Goal: Task Accomplishment & Management: Complete application form

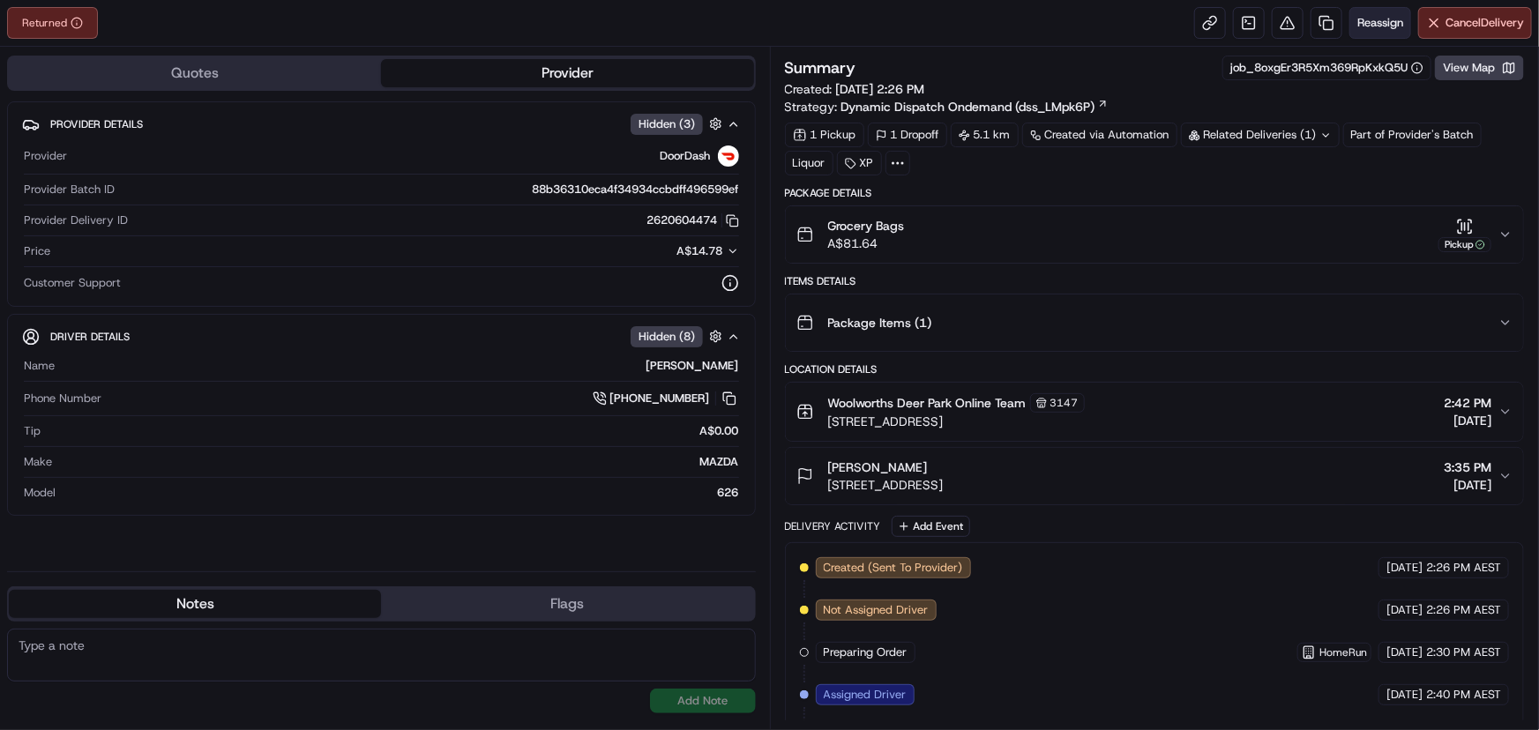
click at [1374, 22] on span "Reassign" at bounding box center [1380, 23] width 46 height 16
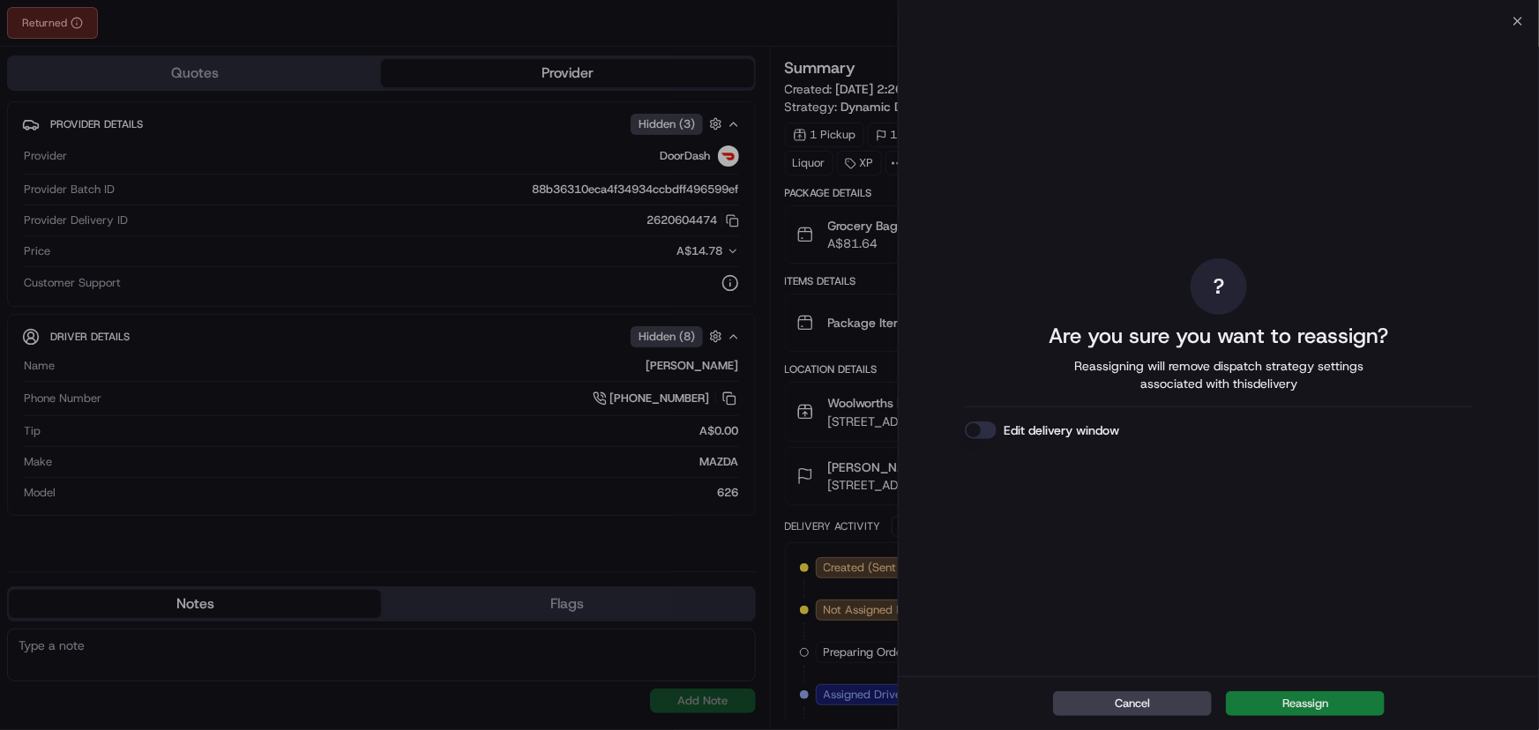
click at [1286, 704] on button "Reassign" at bounding box center [1305, 703] width 159 height 25
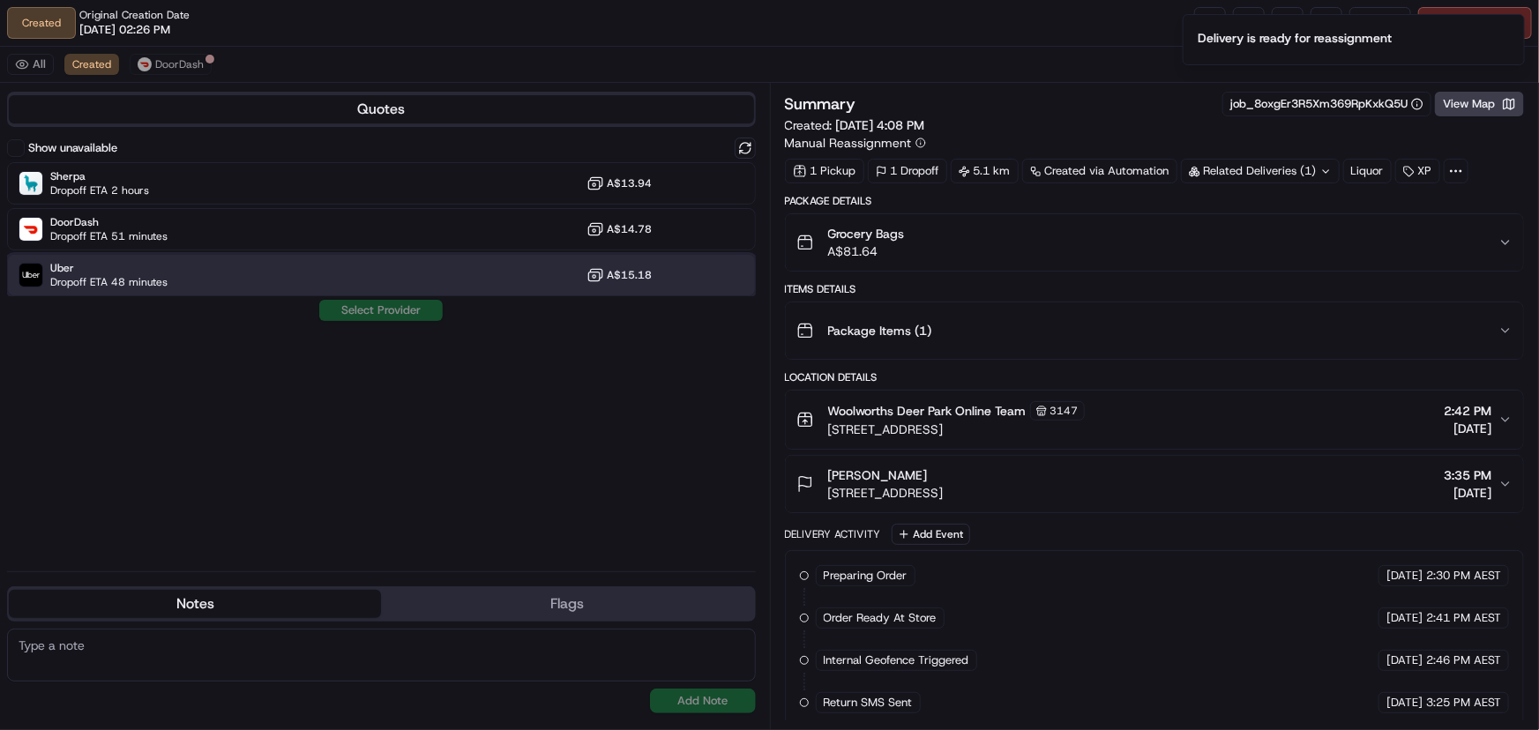
click at [169, 277] on div "Uber Dropoff ETA 48 minutes A$15.18" at bounding box center [381, 275] width 749 height 42
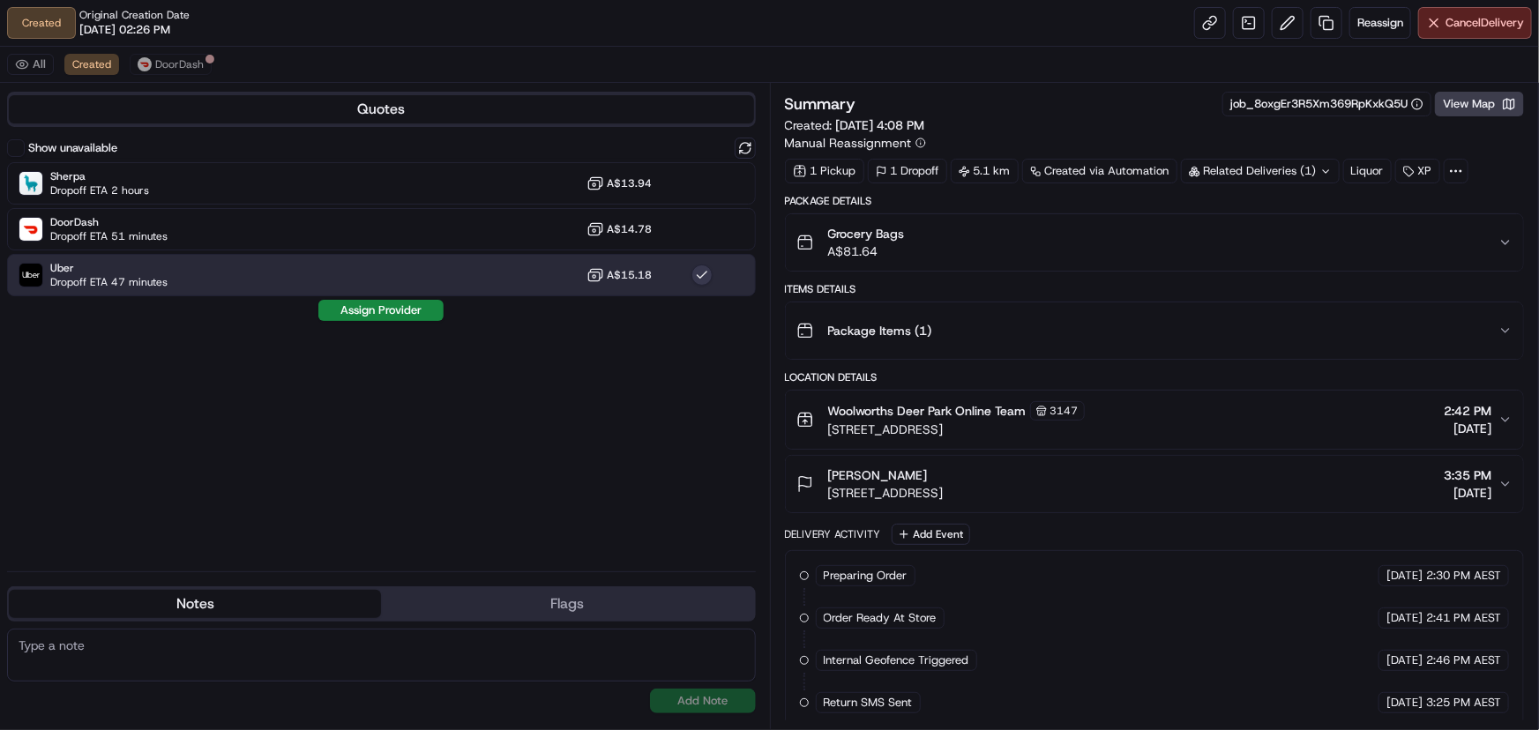
drag, startPoint x: 396, startPoint y: 312, endPoint x: 510, endPoint y: 331, distance: 115.2
click at [396, 311] on button "Assign Provider" at bounding box center [380, 310] width 125 height 21
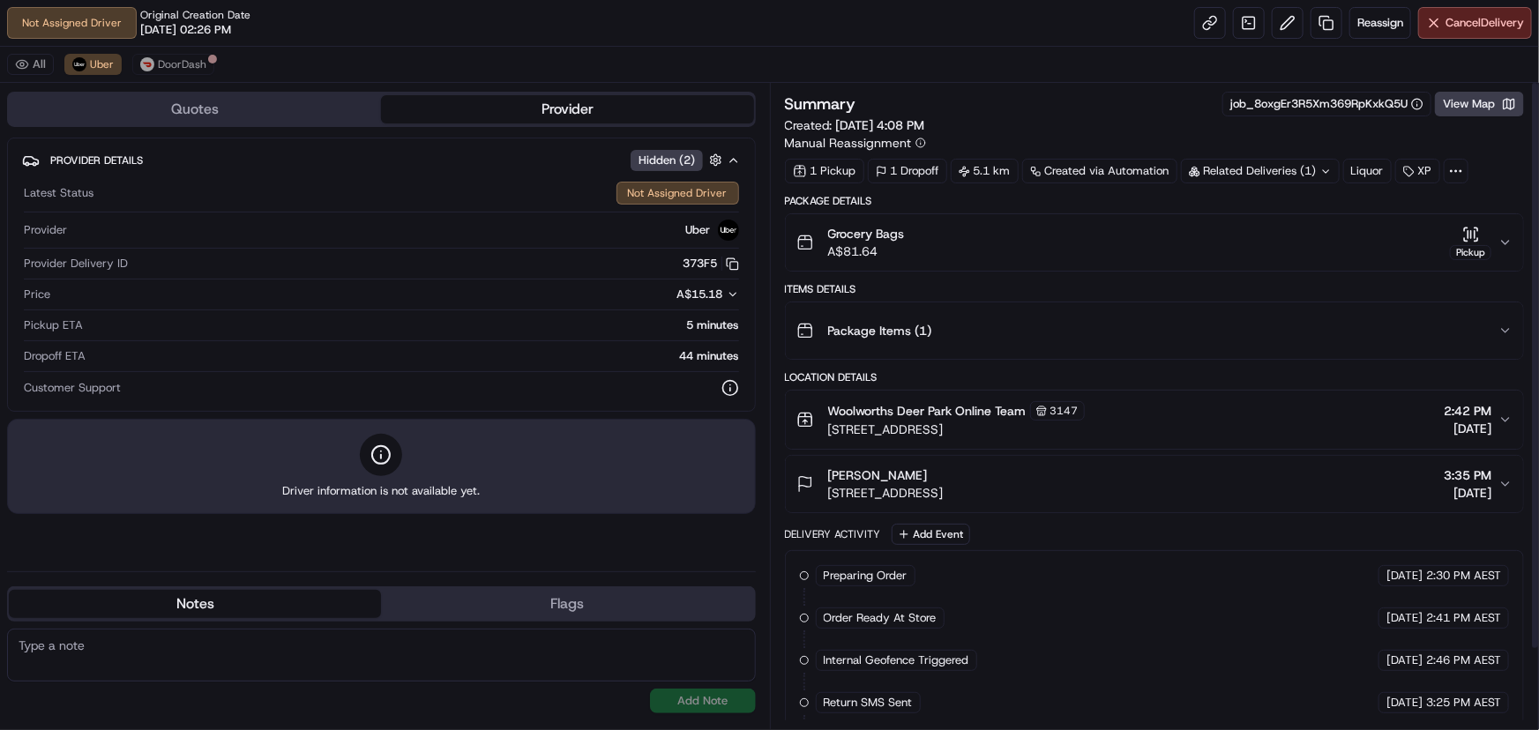
scroll to position [89, 0]
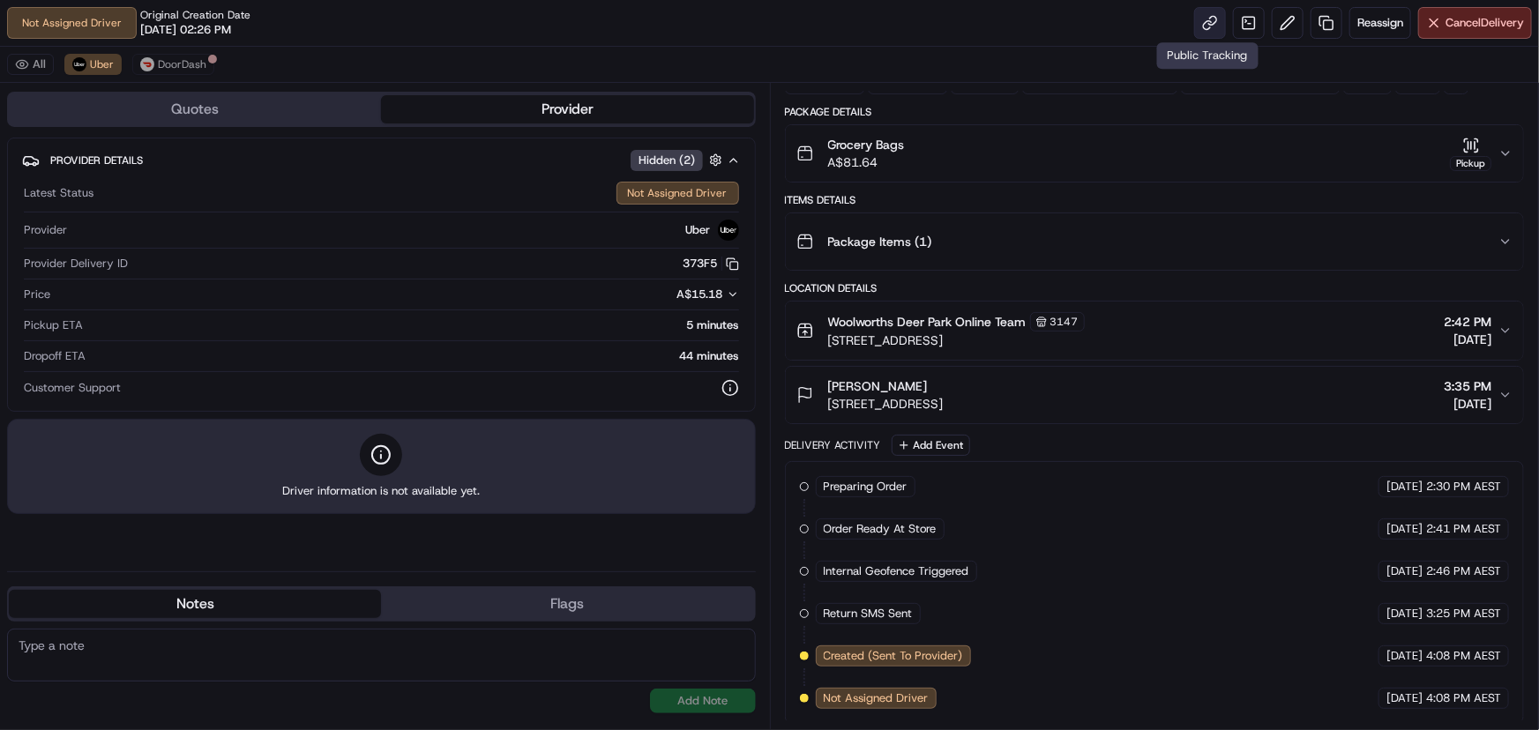
click at [1208, 19] on link at bounding box center [1210, 23] width 32 height 32
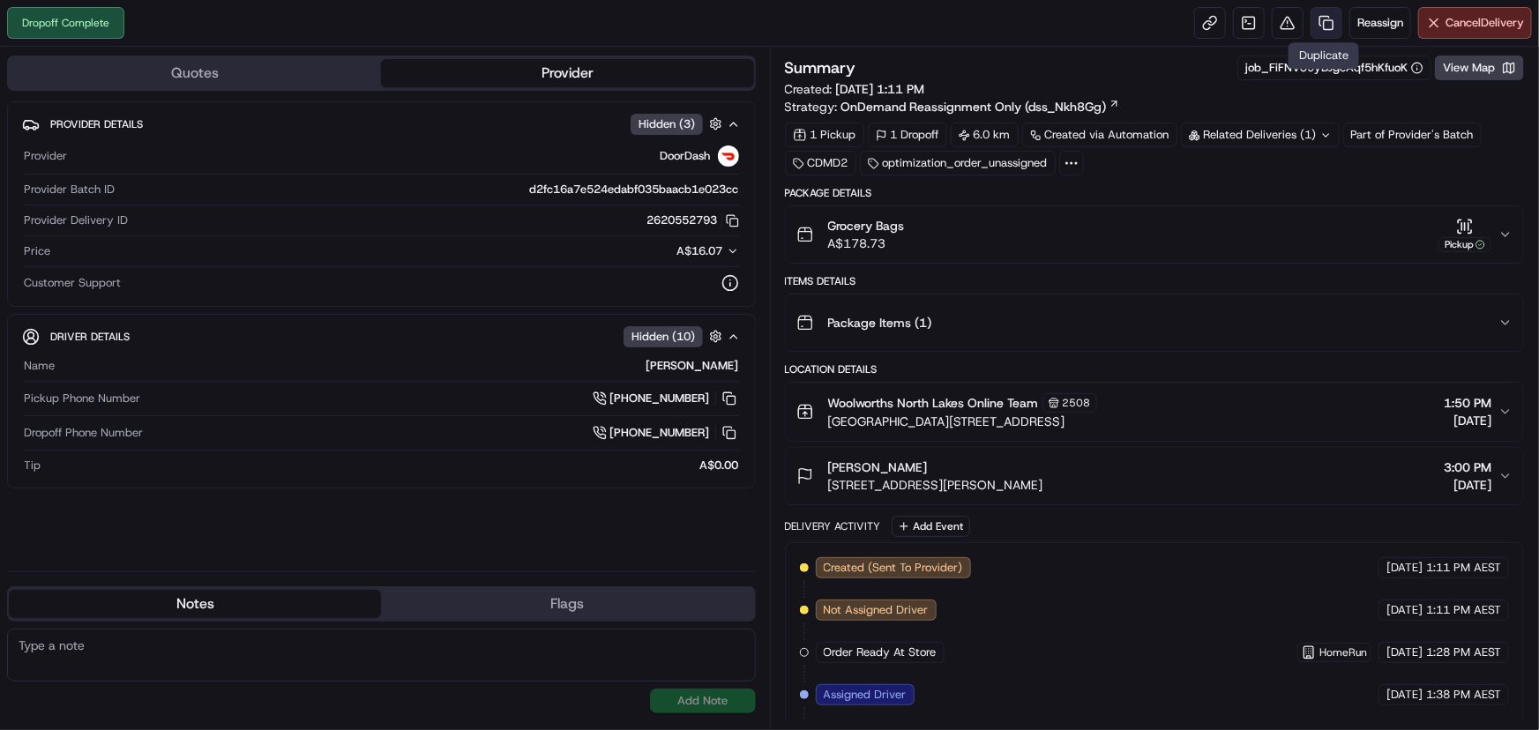
click at [1321, 19] on link at bounding box center [1326, 23] width 32 height 32
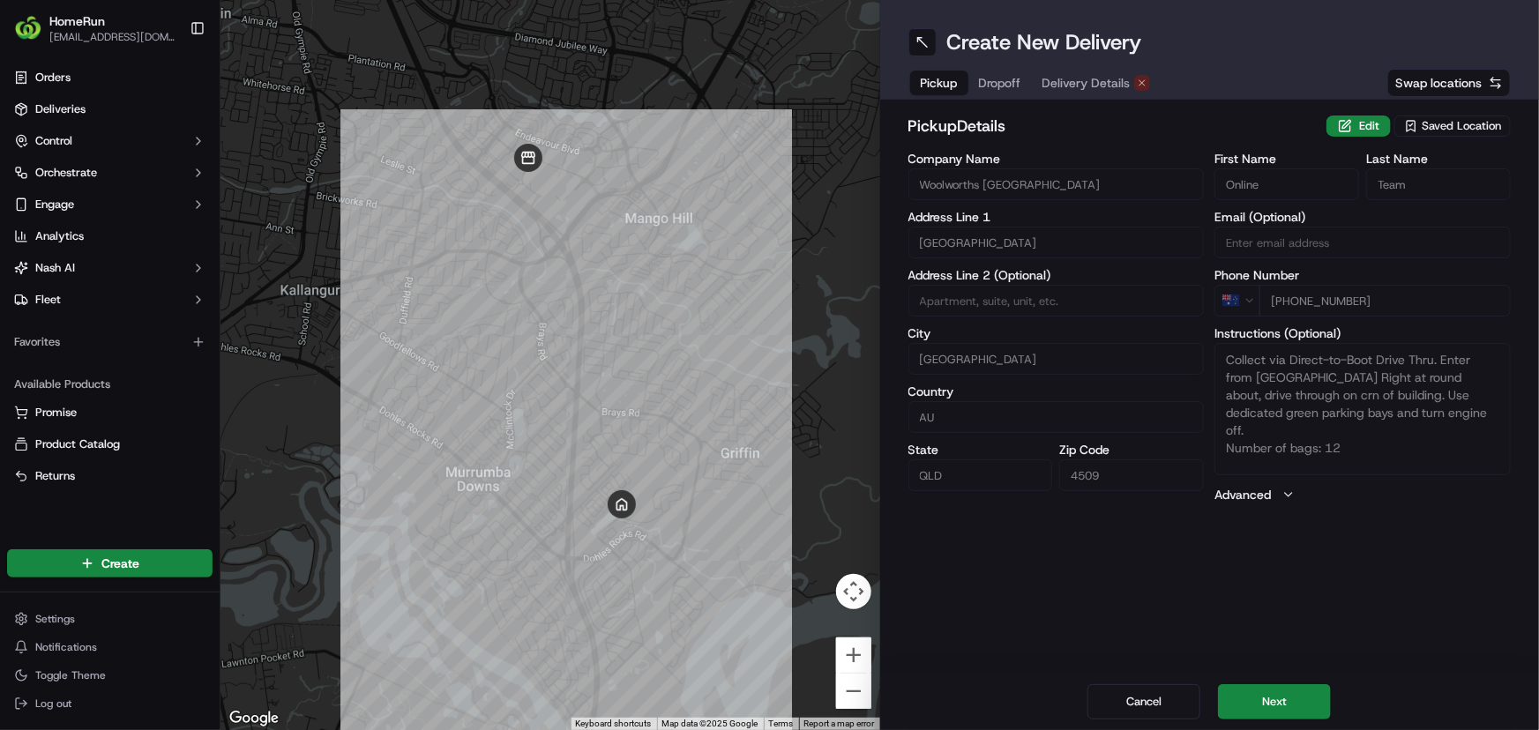
click at [1078, 87] on span "Delivery Details" at bounding box center [1086, 83] width 88 height 18
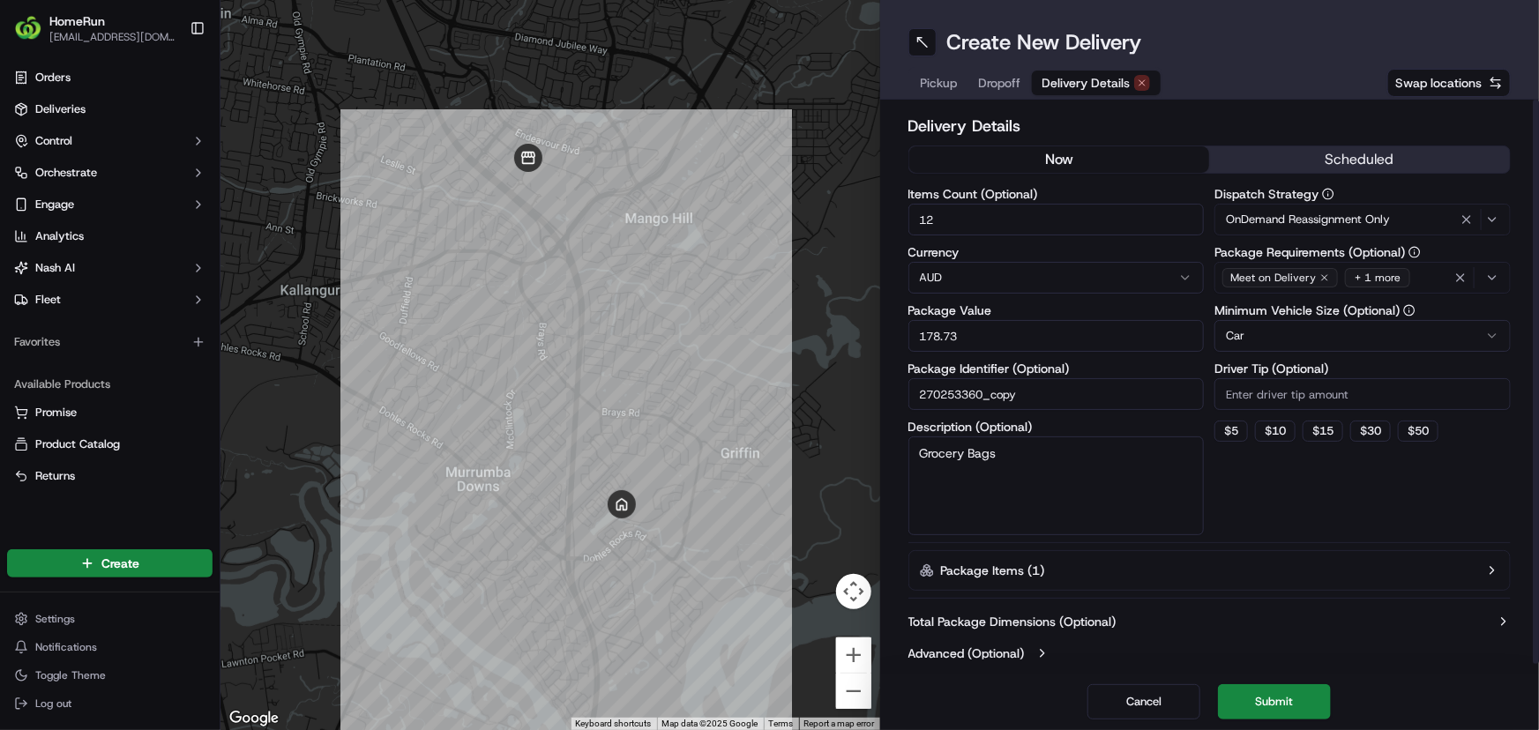
click at [970, 159] on button "now" at bounding box center [1059, 159] width 301 height 26
drag, startPoint x: 952, startPoint y: 220, endPoint x: 903, endPoint y: 215, distance: 49.7
click at [904, 215] on div "Delivery Details now scheduled Items Count (Optional) 12 Currency AUD Package V…" at bounding box center [1210, 387] width 660 height 574
type input "2"
drag, startPoint x: 898, startPoint y: 329, endPoint x: 868, endPoint y: 330, distance: 30.0
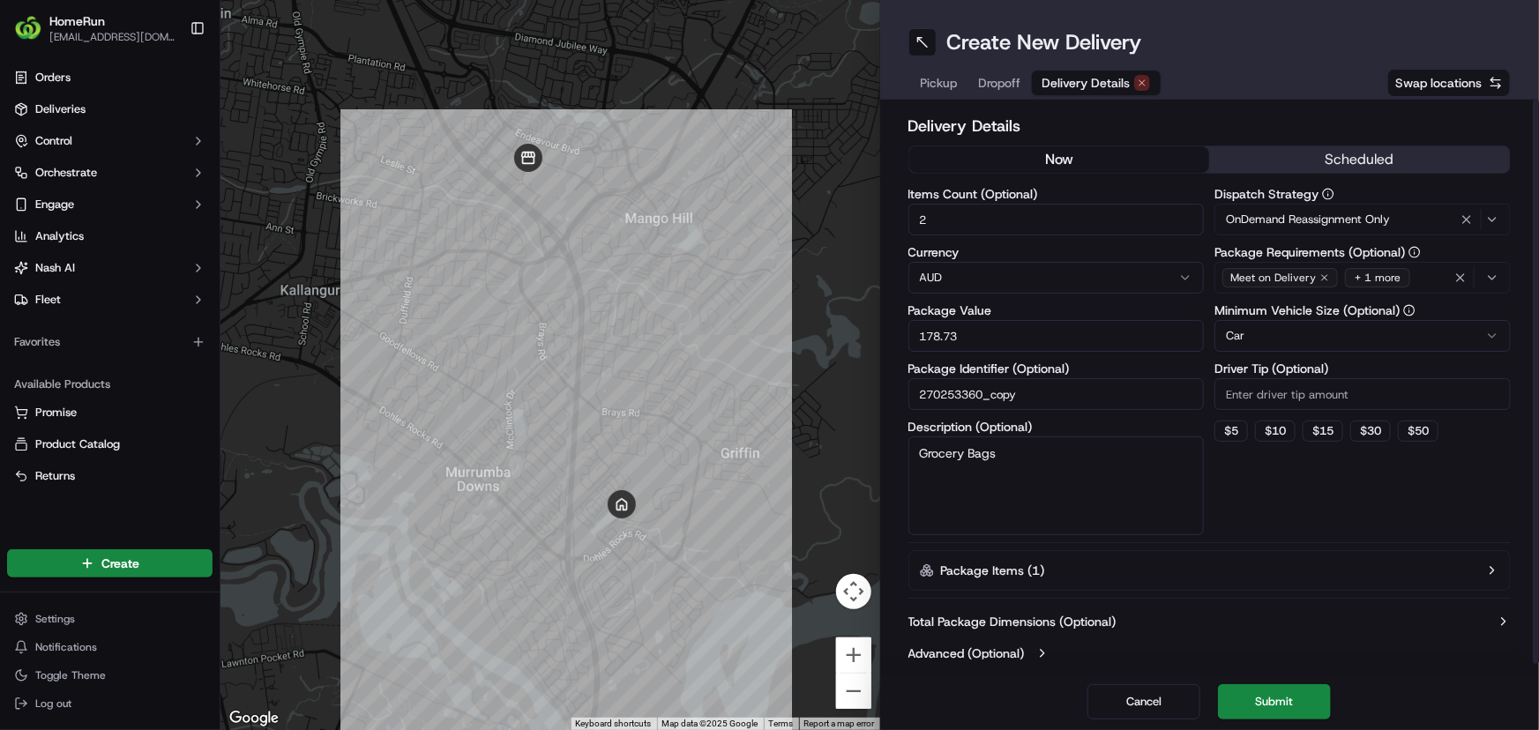
click at [872, 329] on div "← Move left → Move right ↑ Move up ↓ Move down + Zoom in - Zoom out Home Jump l…" at bounding box center [879, 365] width 1318 height 730
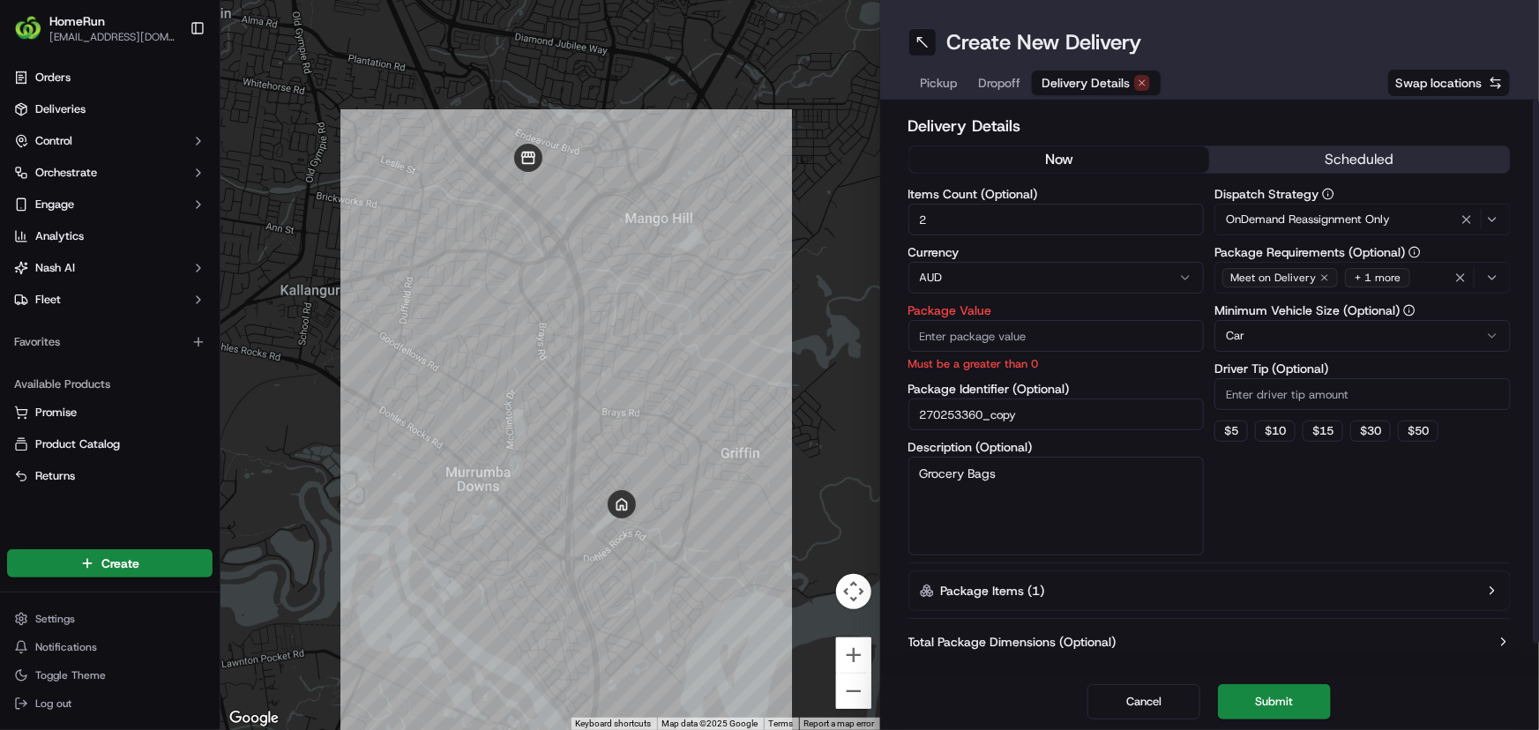
click at [987, 341] on input "Package Value" at bounding box center [1056, 336] width 296 height 32
type input "50"
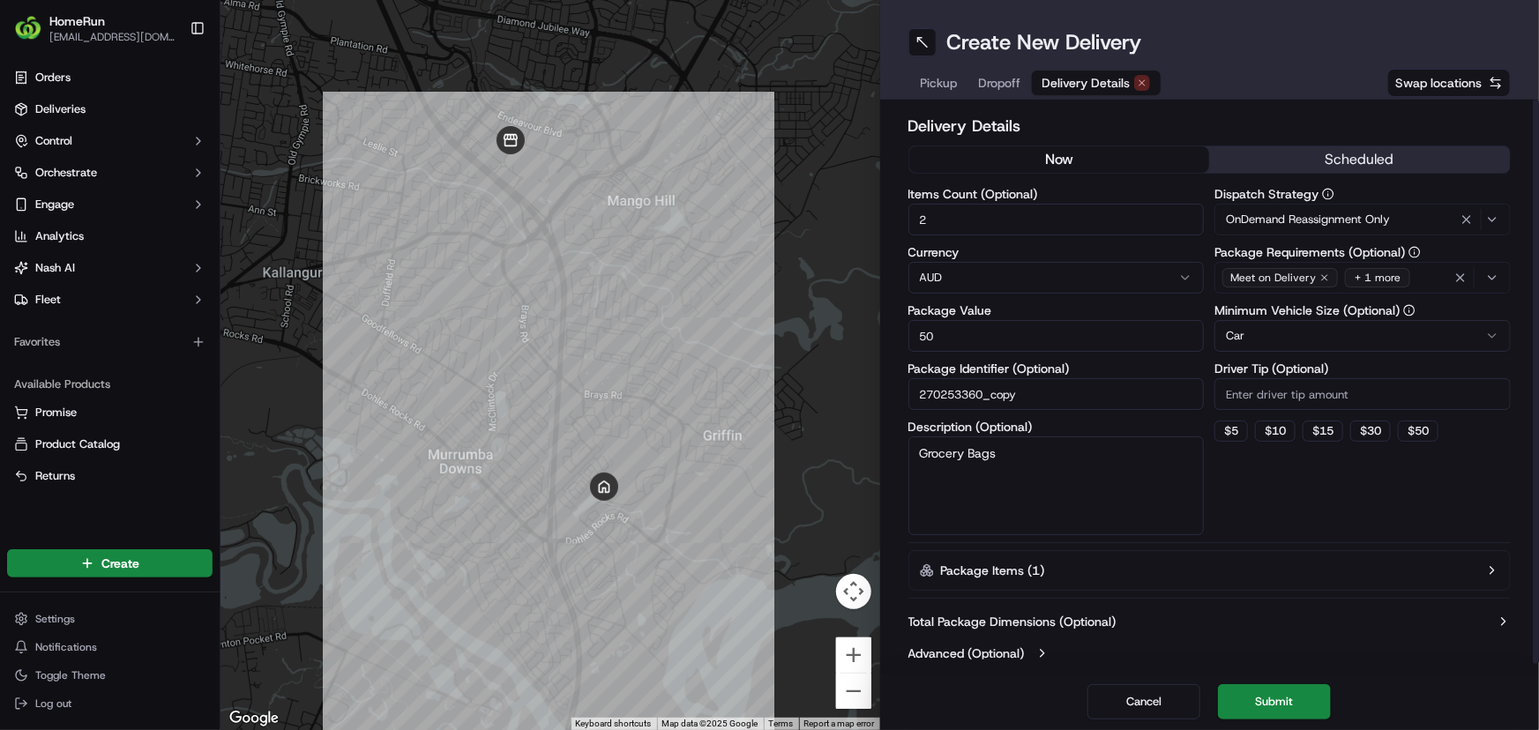
click at [968, 162] on button "now" at bounding box center [1059, 159] width 301 height 26
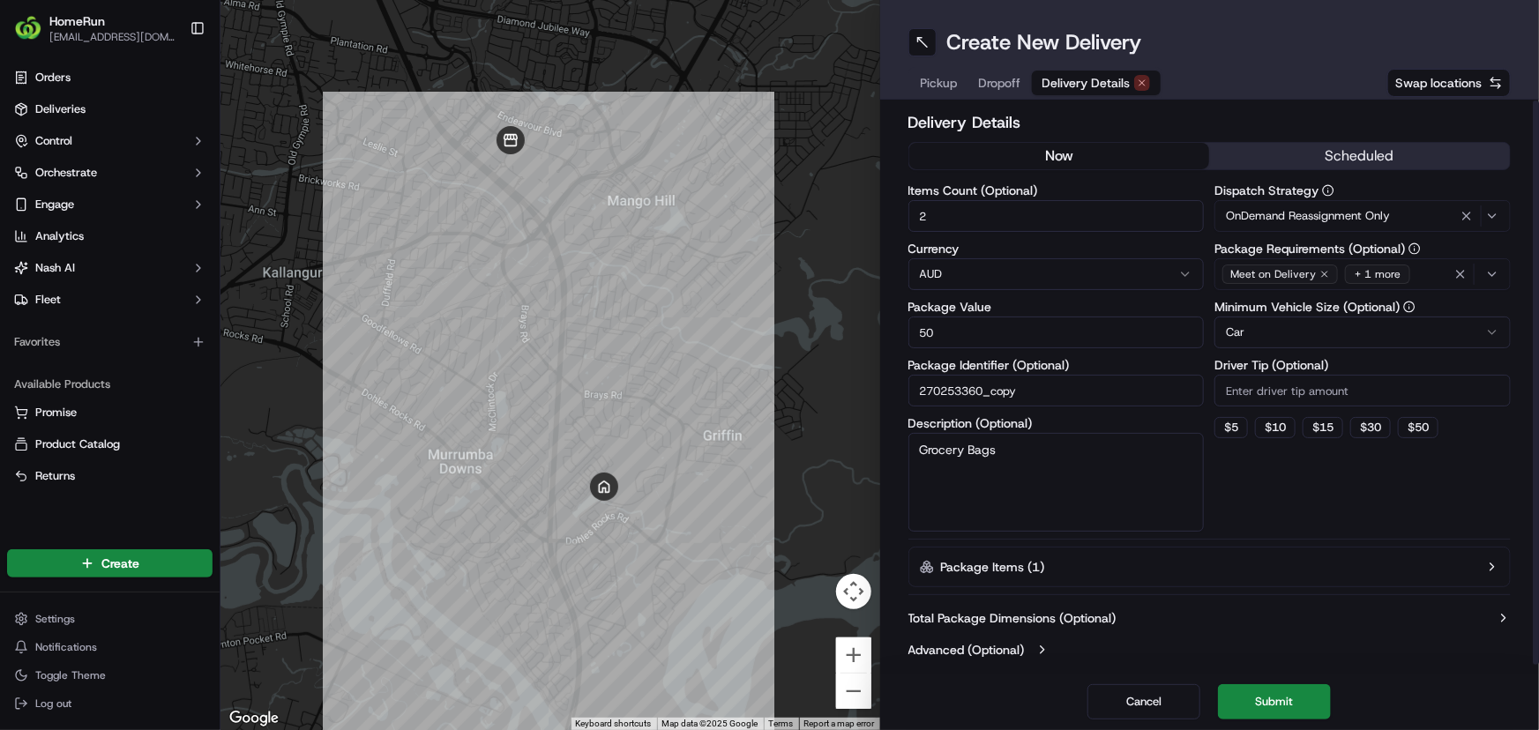
scroll to position [9, 0]
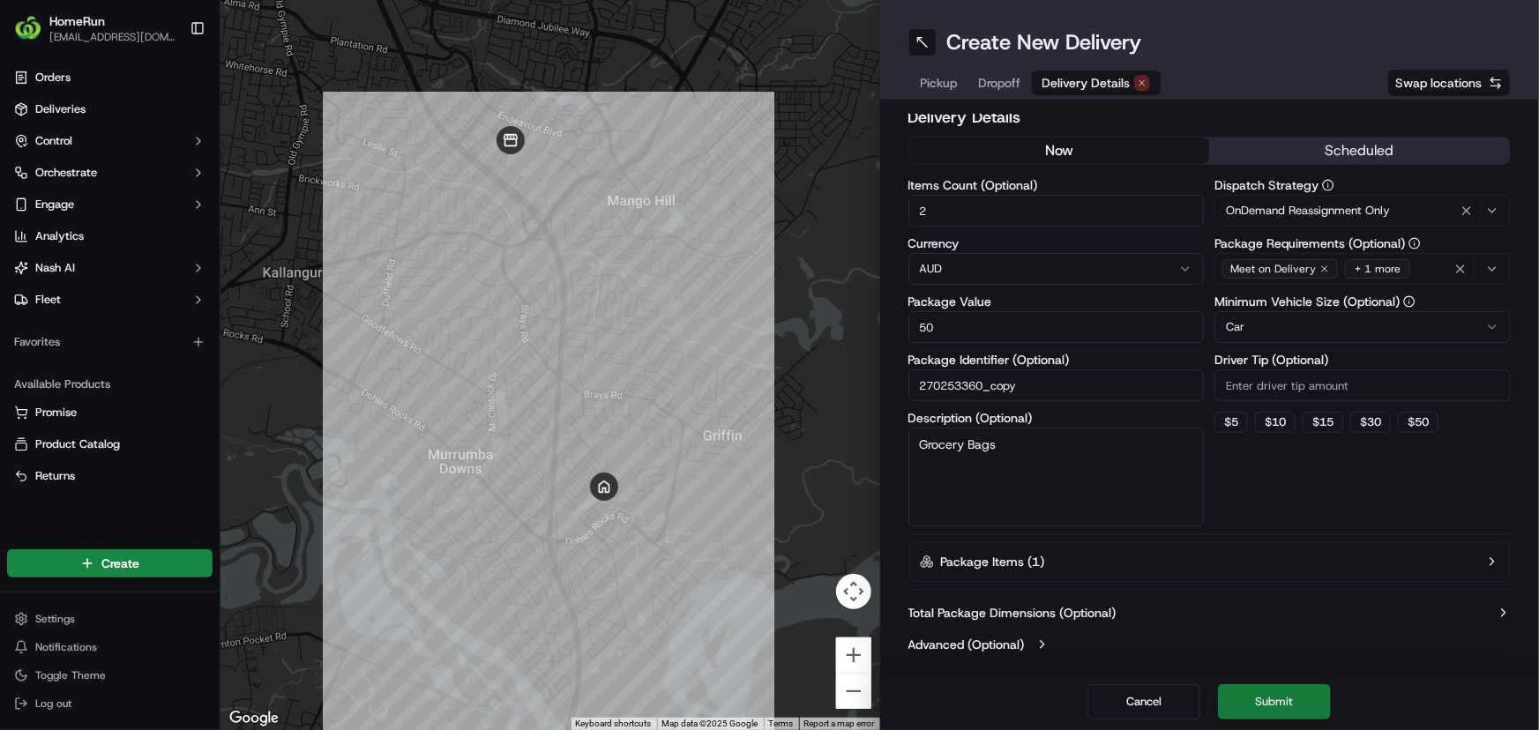
click at [1278, 700] on button "Submit" at bounding box center [1274, 701] width 113 height 35
click at [1102, 147] on button "now" at bounding box center [1059, 151] width 301 height 26
click at [1268, 703] on div "Cancel Submit" at bounding box center [1210, 702] width 660 height 56
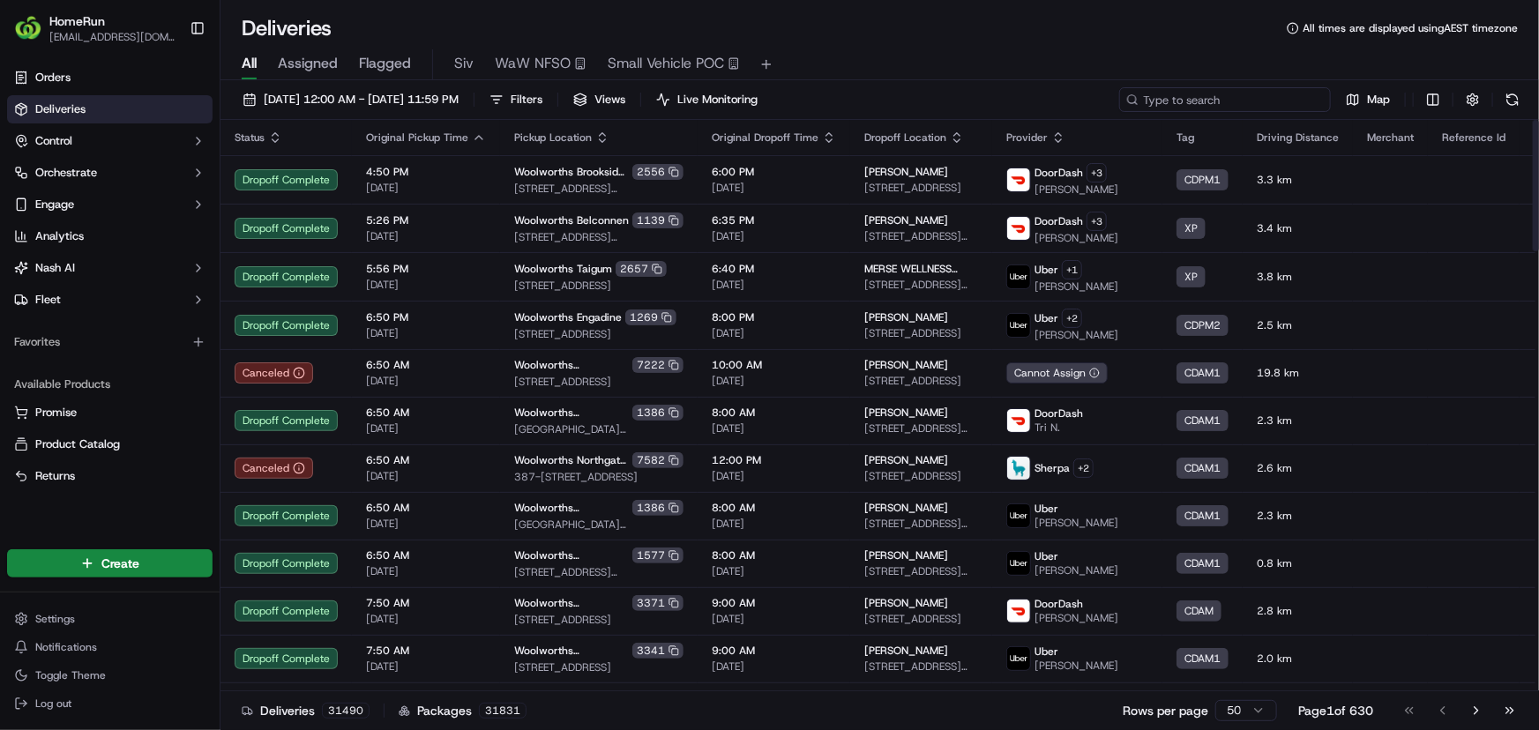
click at [1297, 103] on input at bounding box center [1225, 99] width 212 height 25
paste input "270253360"
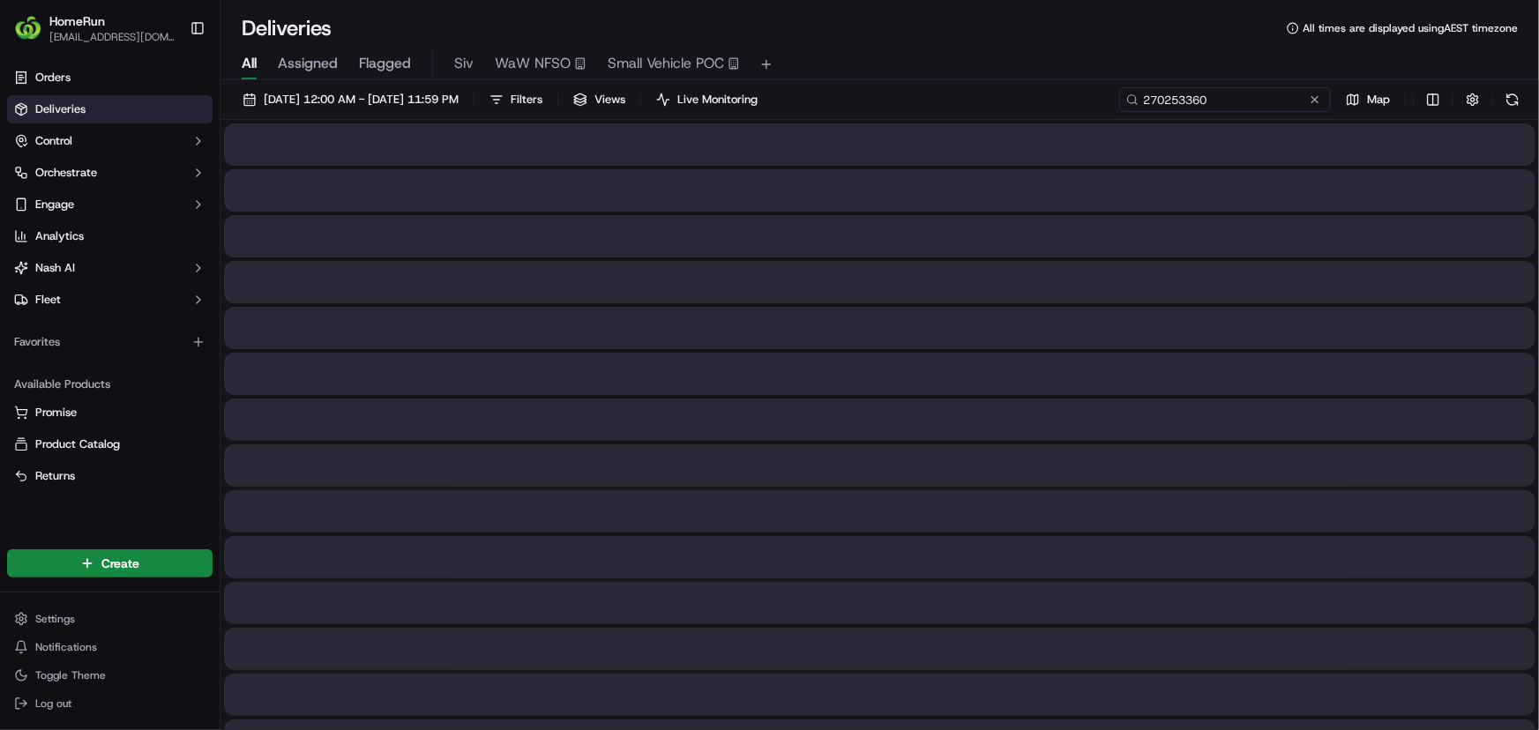
type input "270253360"
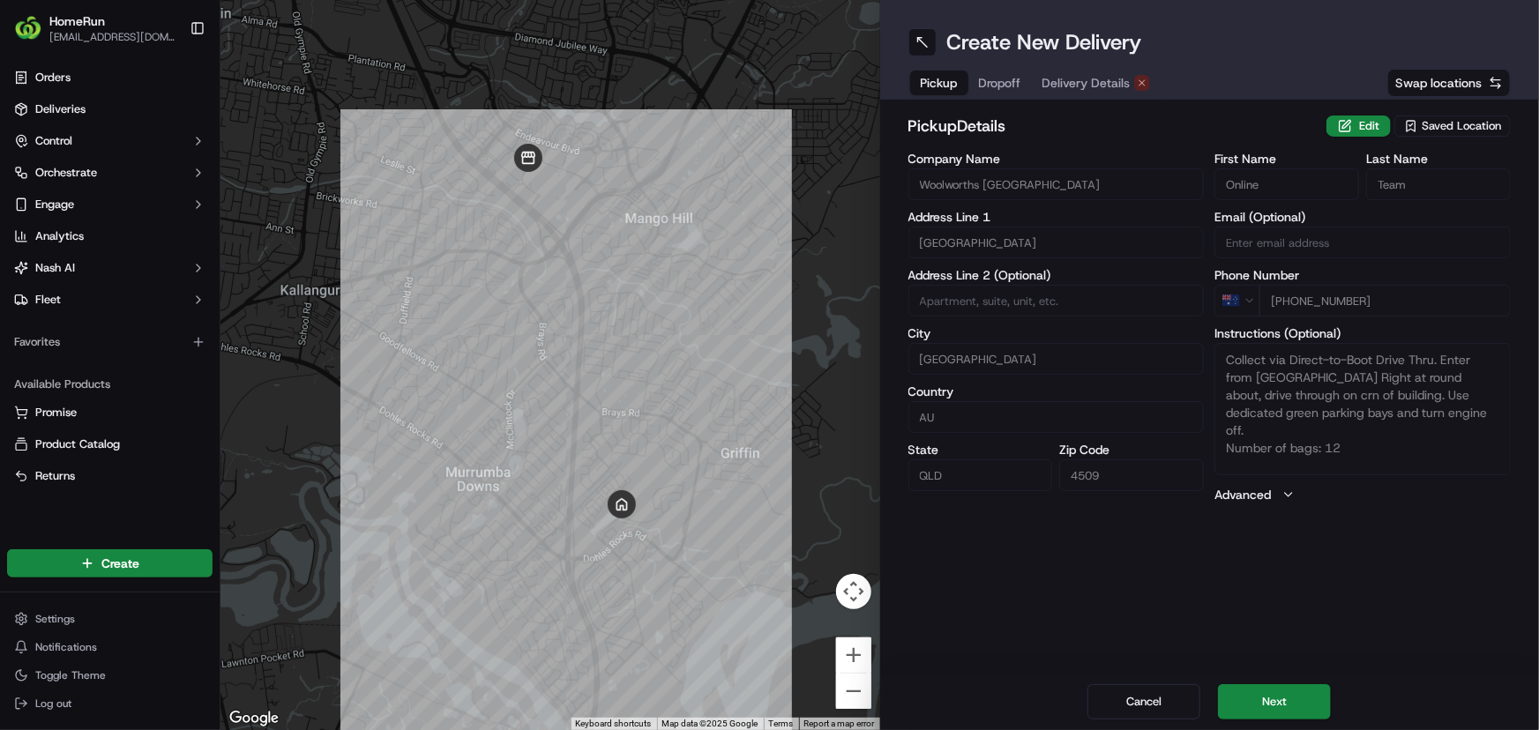
click at [1082, 78] on span "Delivery Details" at bounding box center [1086, 83] width 88 height 18
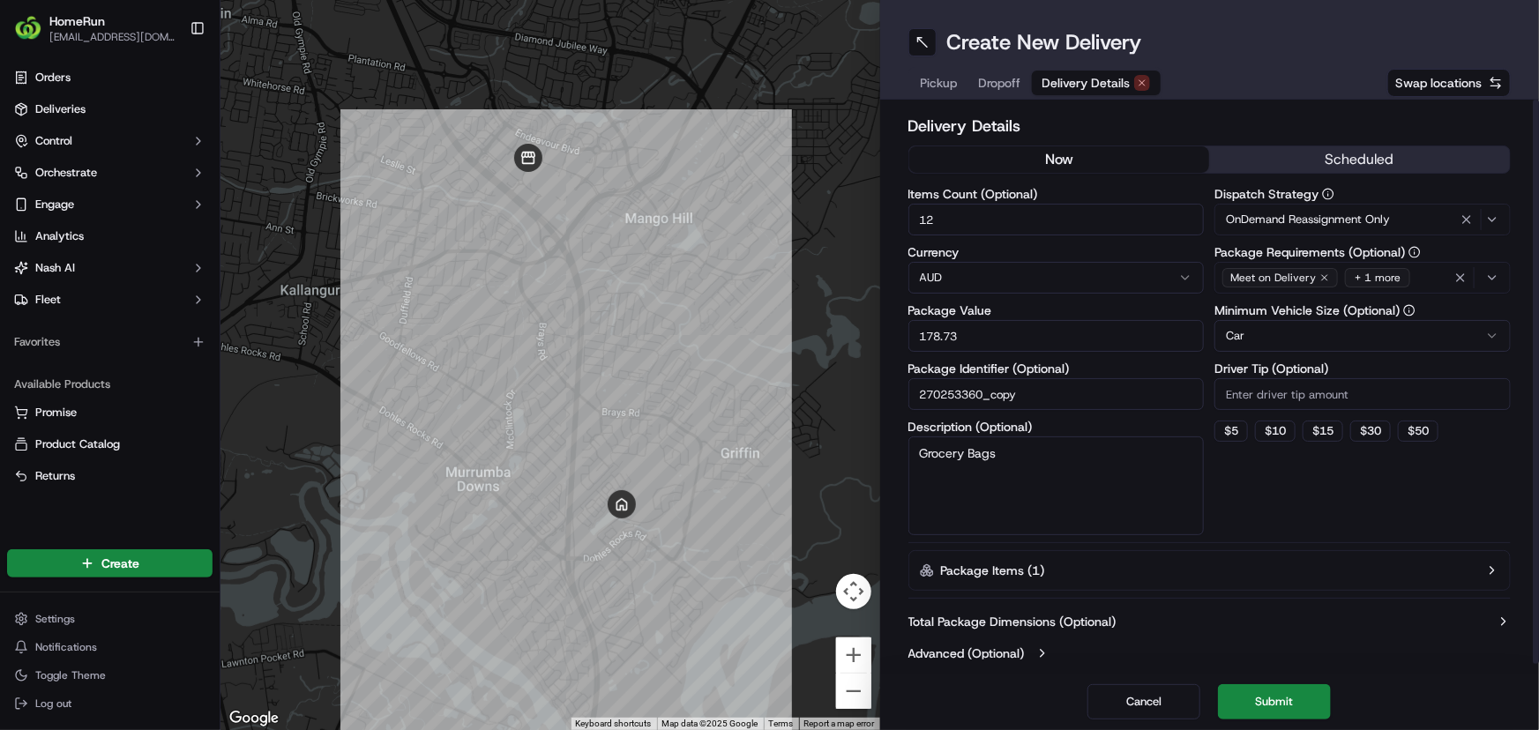
click at [1053, 160] on button "now" at bounding box center [1059, 159] width 301 height 26
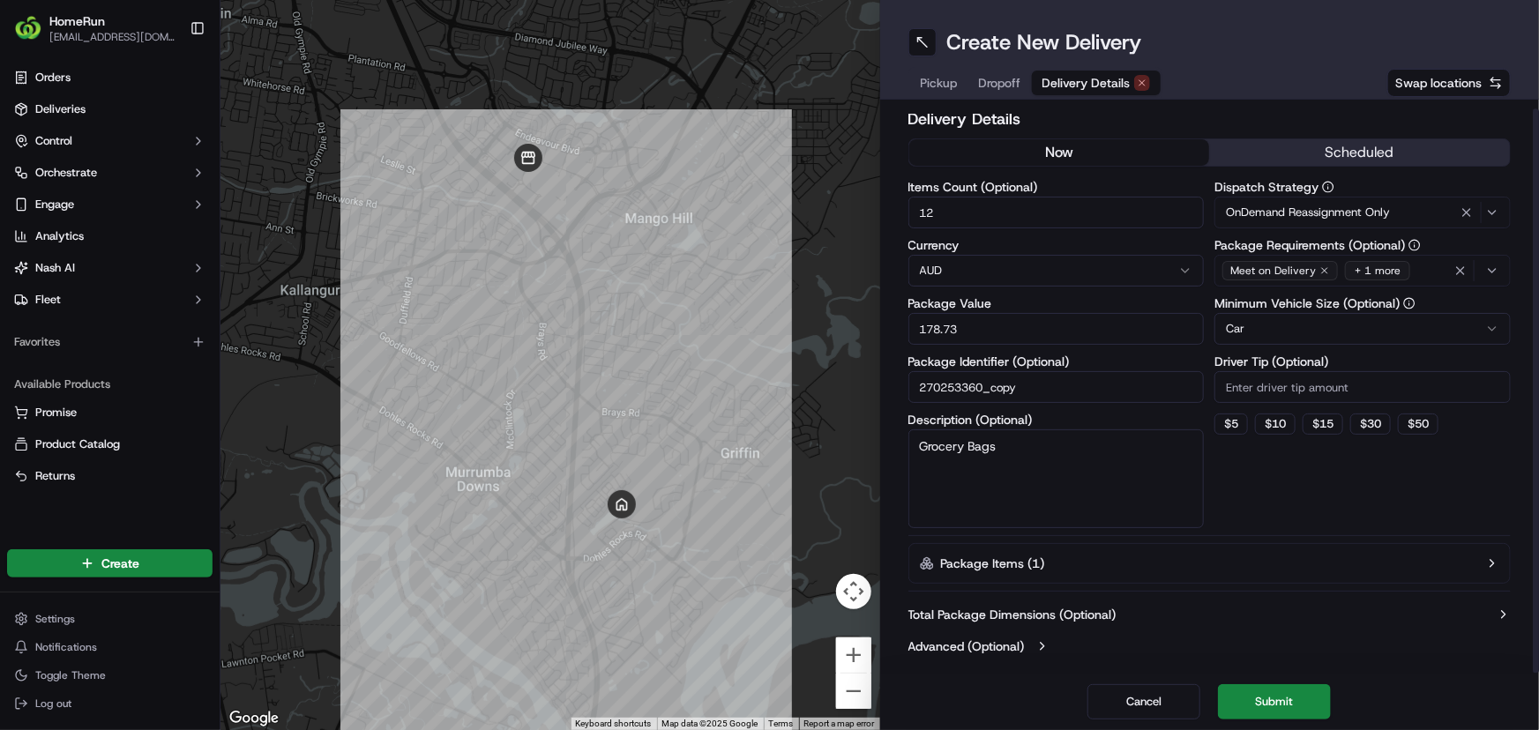
scroll to position [9, 0]
drag, startPoint x: 943, startPoint y: 206, endPoint x: 878, endPoint y: 204, distance: 64.4
click at [880, 202] on div "Delivery Details now scheduled Items Count (Optional) 12 Currency AUD Package V…" at bounding box center [1210, 387] width 660 height 574
type input "2"
drag, startPoint x: 983, startPoint y: 334, endPoint x: 846, endPoint y: 322, distance: 138.1
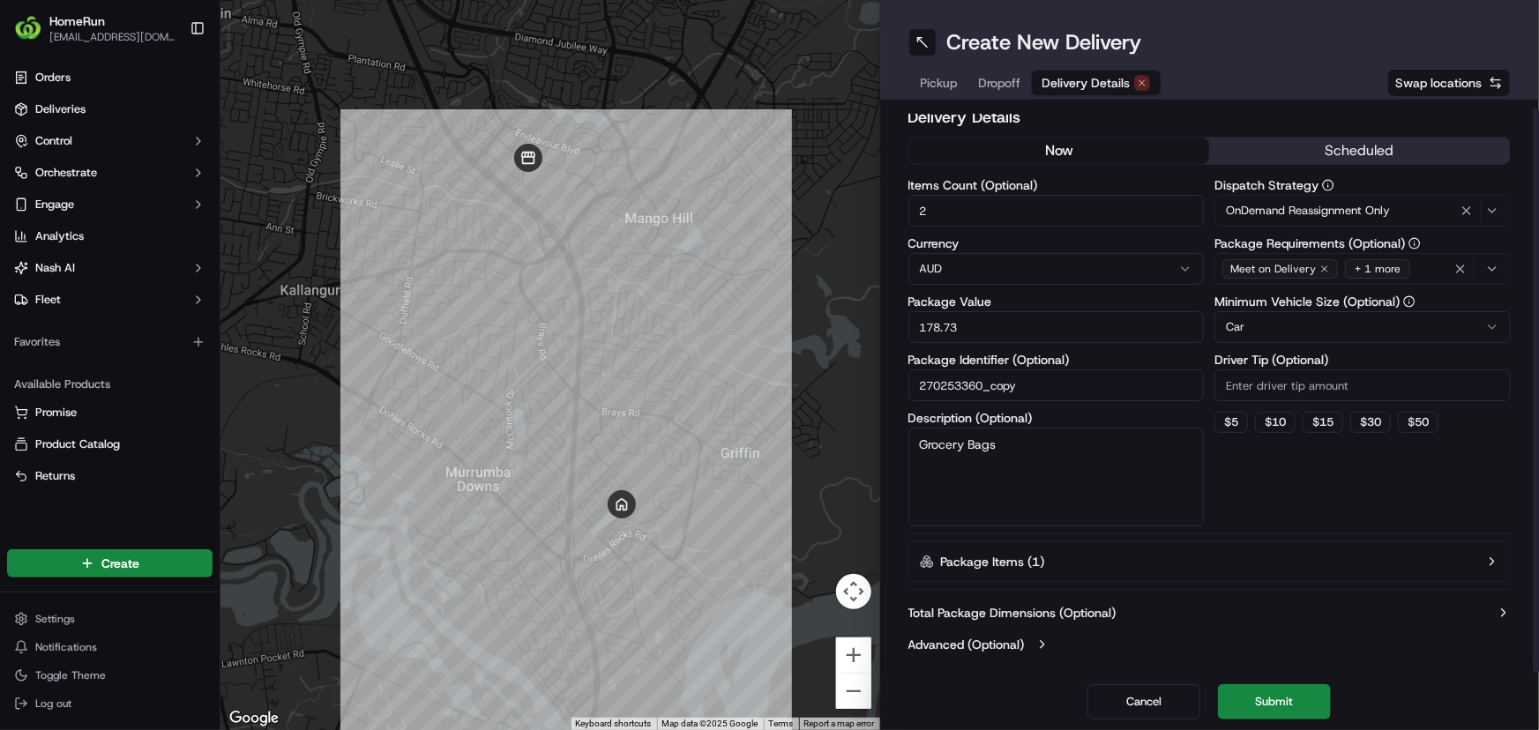
click at [846, 322] on div "← Move left → Move right ↑ Move up ↓ Move down + Zoom in - Zoom out Home Jump l…" at bounding box center [879, 365] width 1318 height 730
type input "50"
click at [1295, 705] on button "Submit" at bounding box center [1274, 701] width 113 height 35
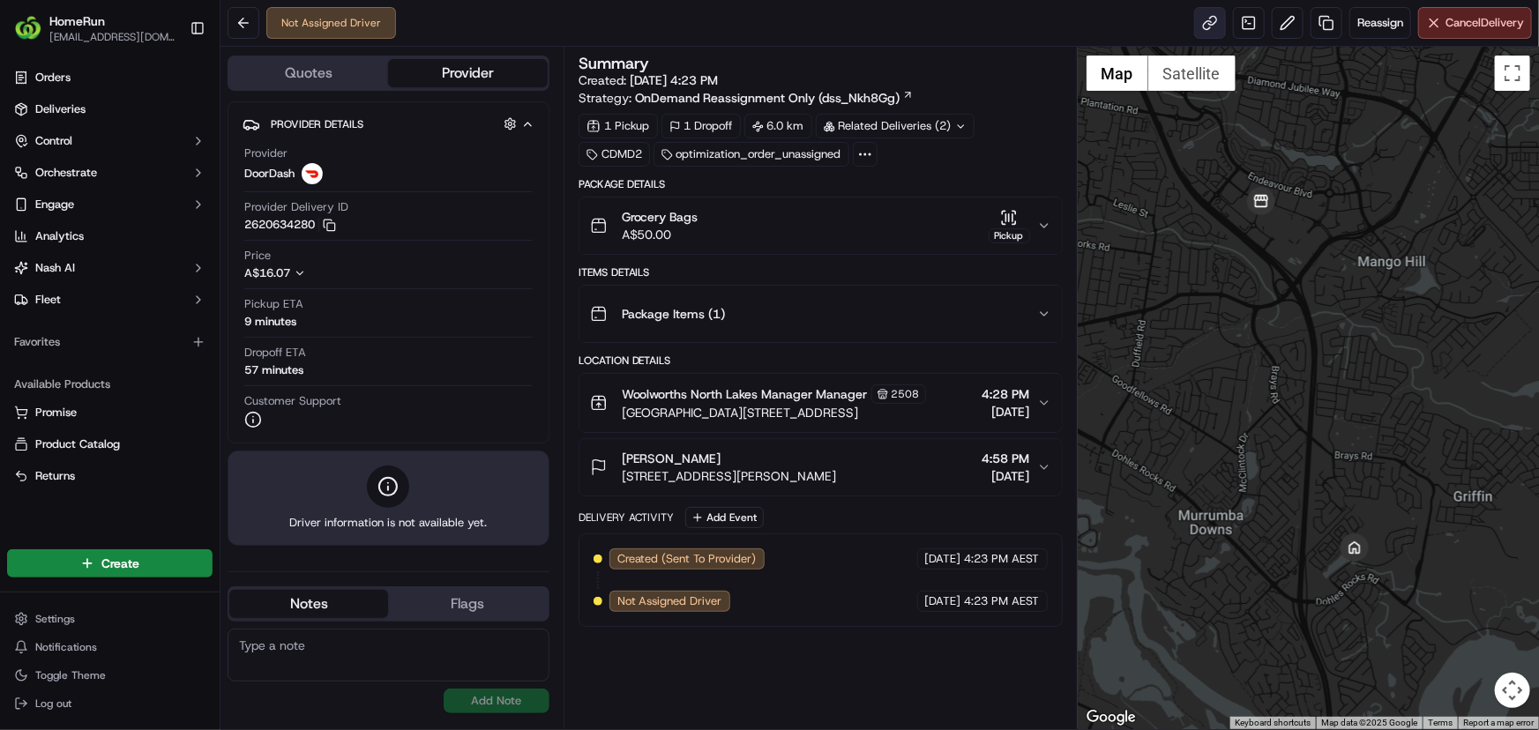
click at [1205, 15] on link at bounding box center [1210, 23] width 32 height 32
